Goal: Information Seeking & Learning: Learn about a topic

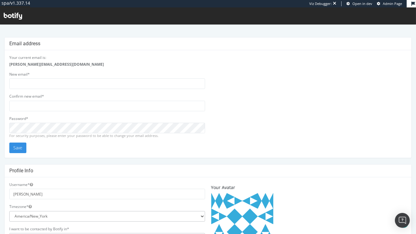
scroll to position [178, 0]
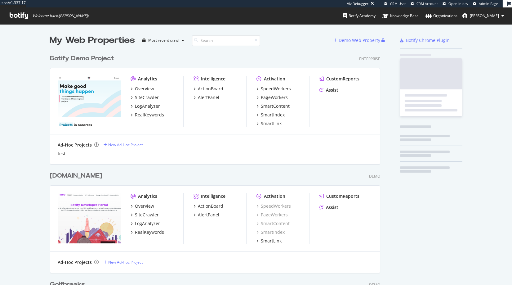
scroll to position [285, 512]
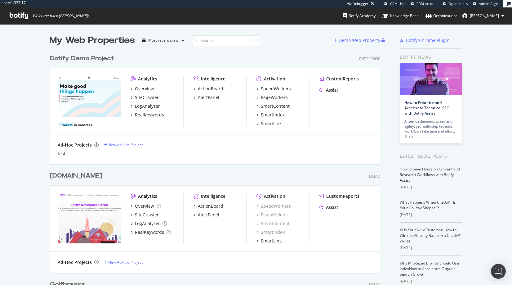
click at [479, 15] on span "Arthur Roncey" at bounding box center [484, 15] width 29 height 5
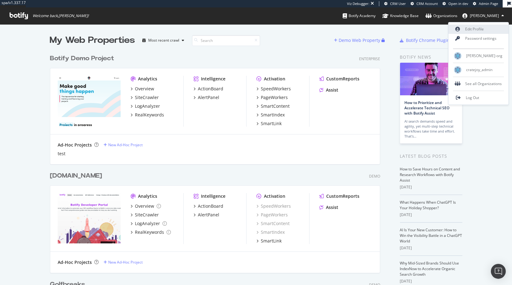
click at [474, 27] on link "Edit Profile" at bounding box center [479, 29] width 60 height 9
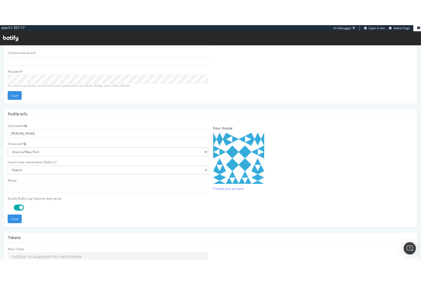
scroll to position [131, 0]
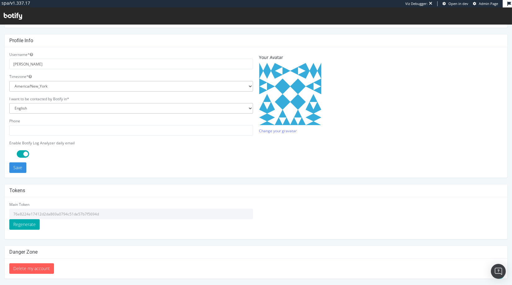
click at [89, 214] on input "76e8224e17412d2da869a0794c51de57b7f5694d" at bounding box center [131, 214] width 244 height 11
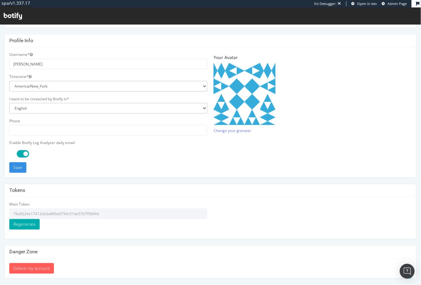
click at [74, 213] on input "76e8224e17412d2da869a0794c51de57b7f5694d" at bounding box center [108, 213] width 198 height 11
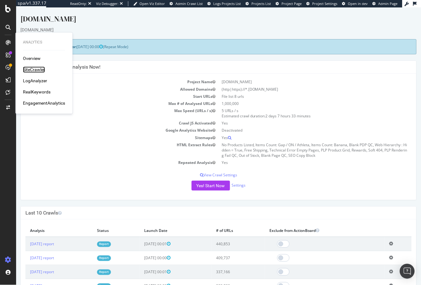
click at [32, 70] on div "SiteCrawler" at bounding box center [34, 70] width 22 height 6
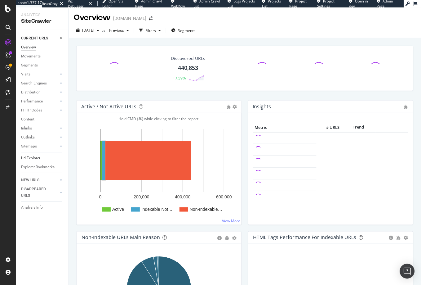
click at [43, 158] on link "Url Explorer" at bounding box center [42, 158] width 43 height 7
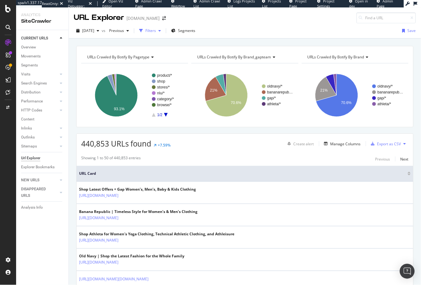
click at [156, 30] on div "Filters" at bounding box center [151, 30] width 11 height 5
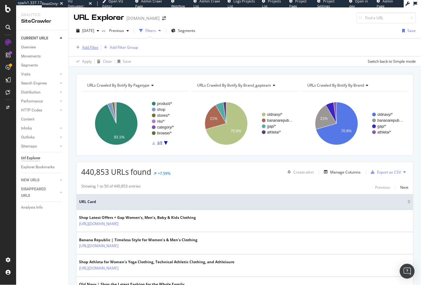
click at [94, 49] on div "Add Filter" at bounding box center [90, 47] width 16 height 5
click at [294, 65] on div "Apply Clear Save Switch back to Simple mode" at bounding box center [245, 61] width 353 height 10
click at [89, 45] on div "Add Filter" at bounding box center [90, 47] width 16 height 5
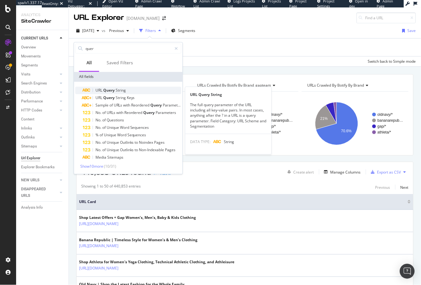
type input "quer"
click at [103, 90] on span "Query" at bounding box center [109, 90] width 12 height 5
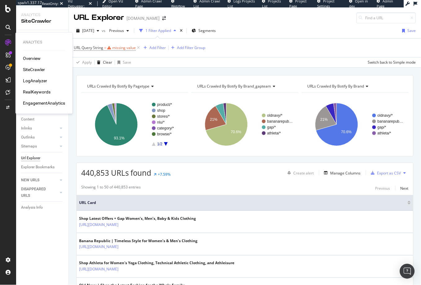
click at [31, 83] on div "LogAnalyzer" at bounding box center [35, 81] width 24 height 6
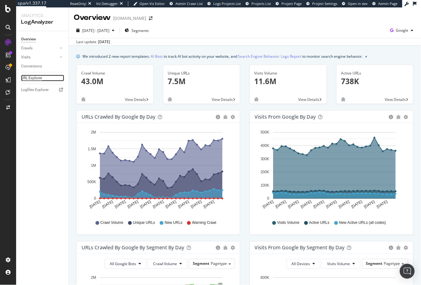
click at [27, 77] on div "URL Explorer" at bounding box center [31, 78] width 21 height 7
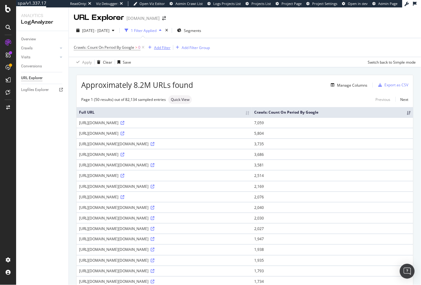
click at [153, 48] on div "button" at bounding box center [150, 48] width 8 height 4
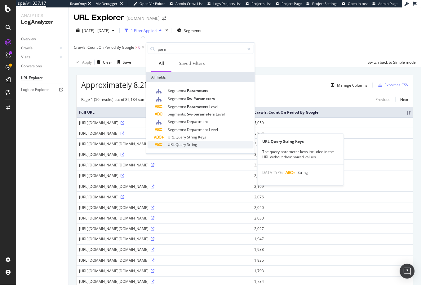
type input "para"
click at [181, 141] on div "URL Query String" at bounding box center [204, 144] width 99 height 7
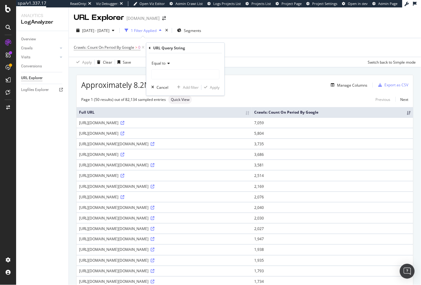
click at [195, 57] on div "Equal to Cancel Add filter Apply" at bounding box center [185, 74] width 78 height 42
click at [159, 66] on div "Equal to" at bounding box center [185, 63] width 68 height 10
click at [150, 48] on icon at bounding box center [150, 48] width 2 height 4
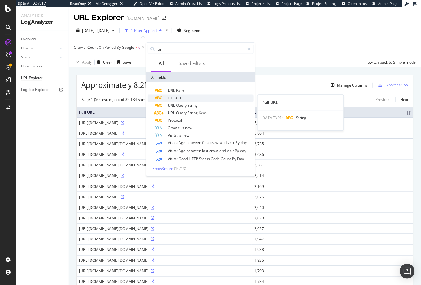
type input "url"
click at [189, 96] on div "Full URL" at bounding box center [204, 98] width 99 height 7
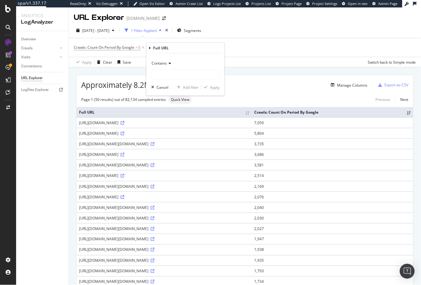
click at [193, 61] on div "Contains" at bounding box center [185, 63] width 68 height 10
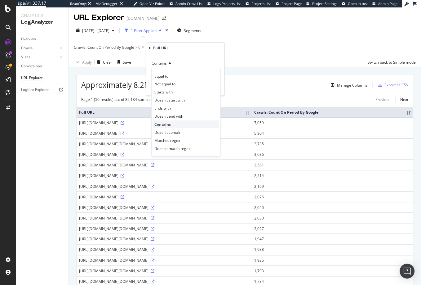
click at [176, 125] on div "Contains" at bounding box center [186, 124] width 66 height 8
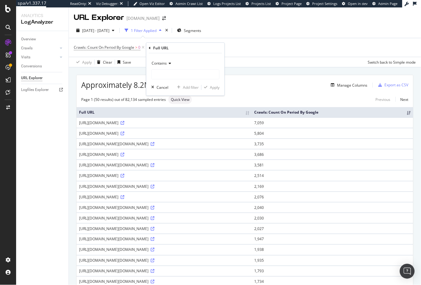
click at [214, 53] on div "Contains Cancel Add filter Apply" at bounding box center [185, 74] width 78 height 42
click at [204, 80] on div "Contains Cancel Add filter Apply" at bounding box center [185, 74] width 78 height 42
click at [204, 77] on input "text" at bounding box center [186, 75] width 68 height 10
type input "?="
click at [214, 90] on div "Apply" at bounding box center [215, 87] width 10 height 5
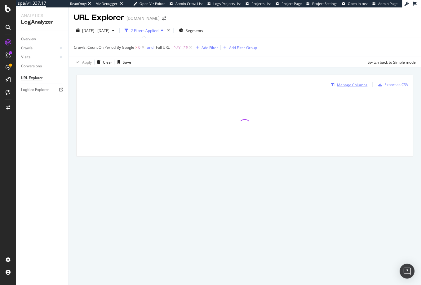
click at [362, 88] on div "Manage Columns" at bounding box center [348, 84] width 39 height 7
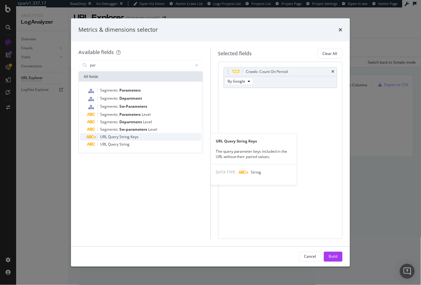
type input "par"
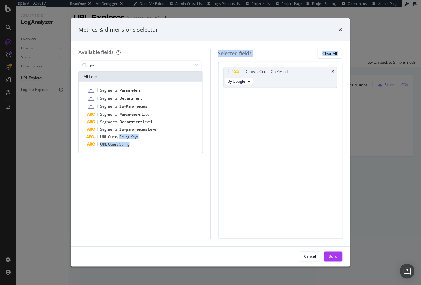
drag, startPoint x: 120, startPoint y: 139, endPoint x: 250, endPoint y: 107, distance: 134.2
click at [250, 107] on div "Available fields par All fields Segments: Parameters Segments: Department Segme…" at bounding box center [211, 144] width 264 height 190
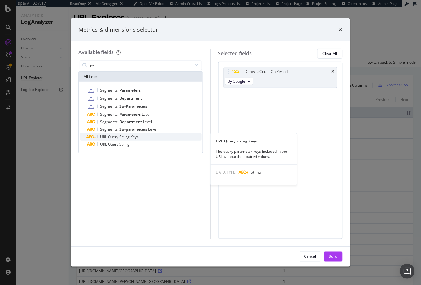
click at [107, 138] on span "URL" at bounding box center [104, 136] width 8 height 5
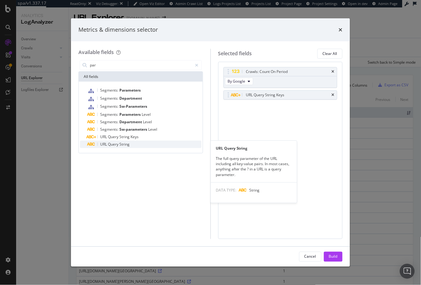
click at [110, 145] on span "Query" at bounding box center [113, 144] width 11 height 5
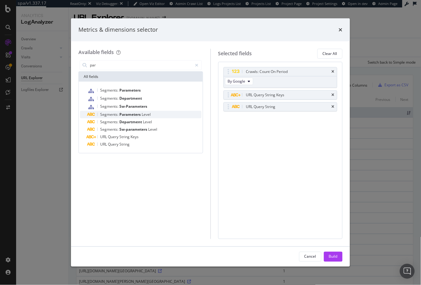
click at [148, 115] on span "Level" at bounding box center [146, 114] width 9 height 5
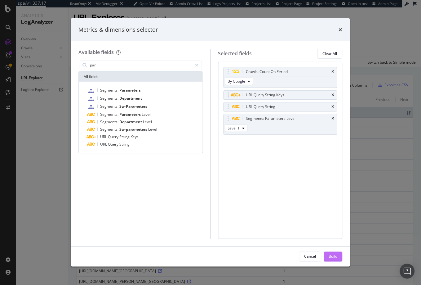
click at [336, 256] on div "Build" at bounding box center [333, 256] width 9 height 5
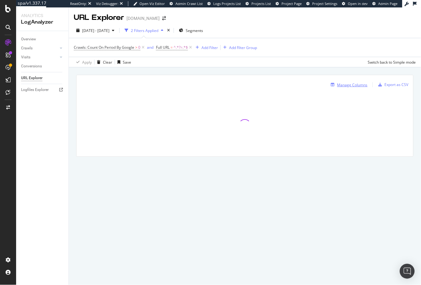
click at [356, 84] on div "Manage Columns" at bounding box center [353, 84] width 30 height 5
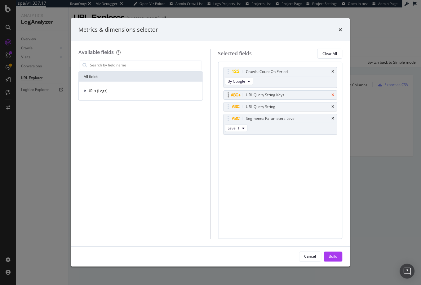
click at [334, 94] on icon "times" at bounding box center [333, 95] width 3 height 4
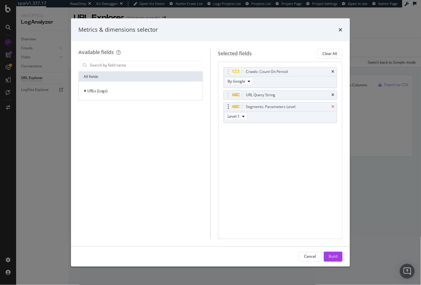
click at [333, 106] on icon "times" at bounding box center [333, 107] width 3 height 4
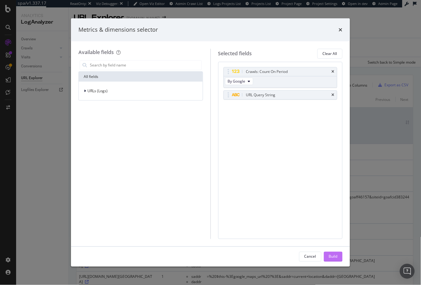
click at [331, 256] on div "Build" at bounding box center [333, 256] width 9 height 5
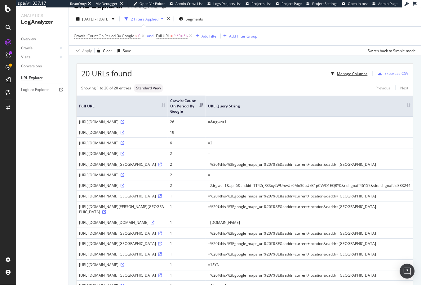
scroll to position [10, 0]
